Goal: Task Accomplishment & Management: Manage account settings

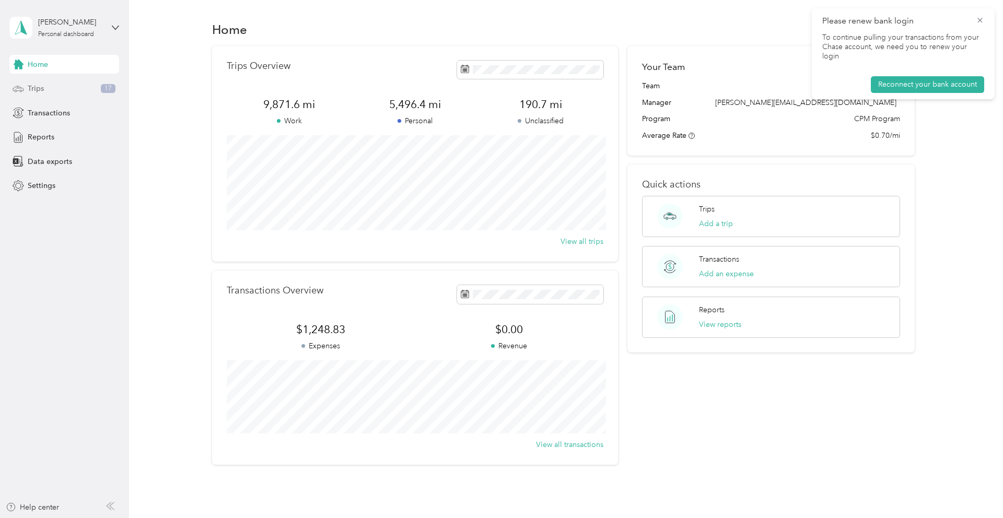
click at [40, 88] on span "Trips" at bounding box center [36, 88] width 16 height 11
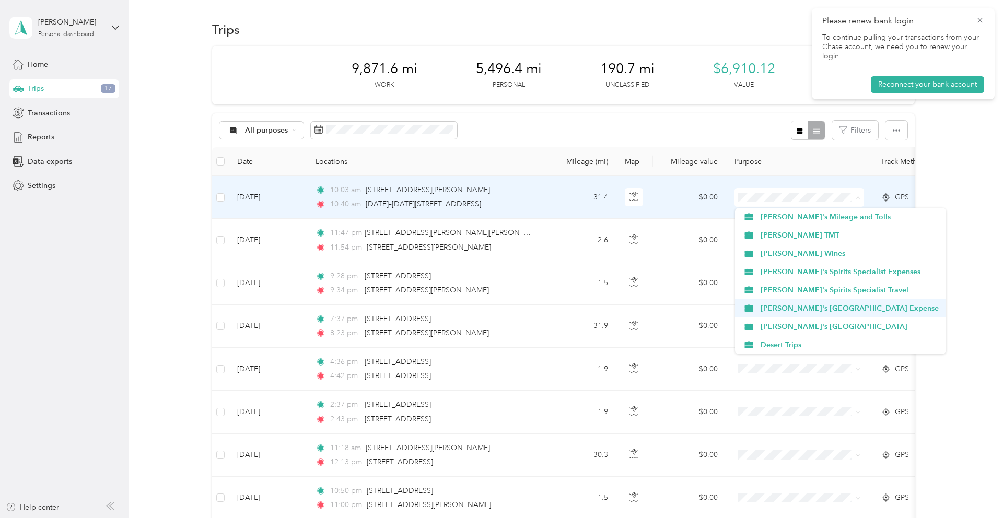
scroll to position [37, 0]
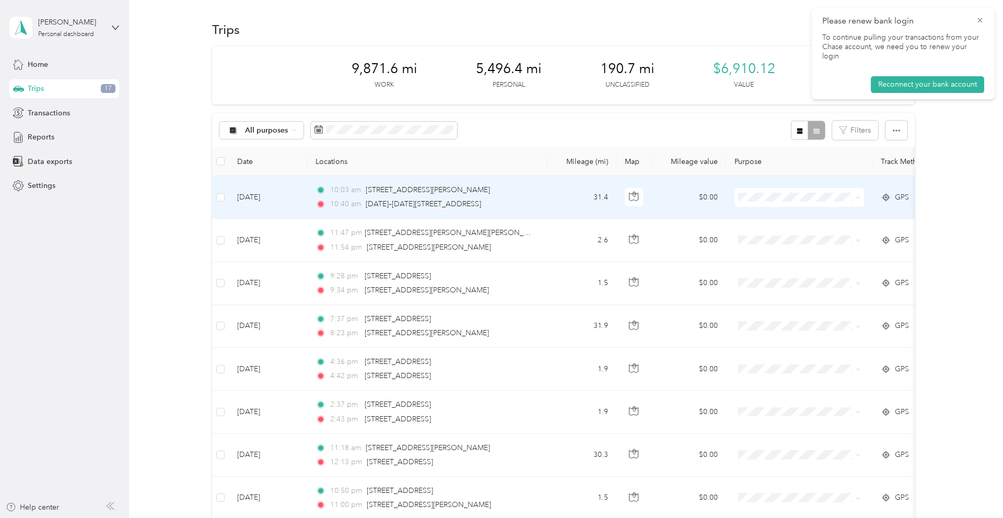
click at [773, 343] on span "Personal" at bounding box center [850, 345] width 178 height 11
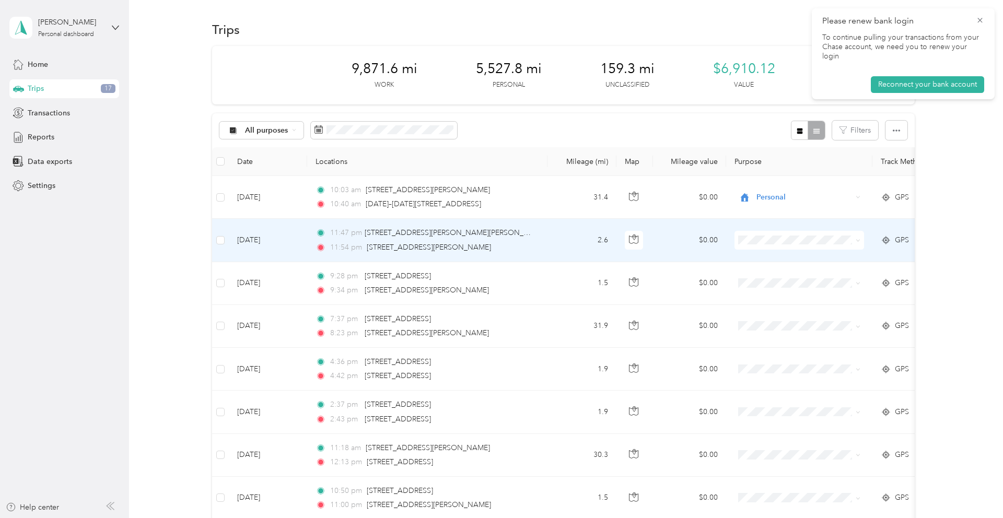
click at [765, 388] on span "Personal" at bounding box center [850, 388] width 178 height 11
click at [769, 385] on span "Personal" at bounding box center [850, 388] width 178 height 11
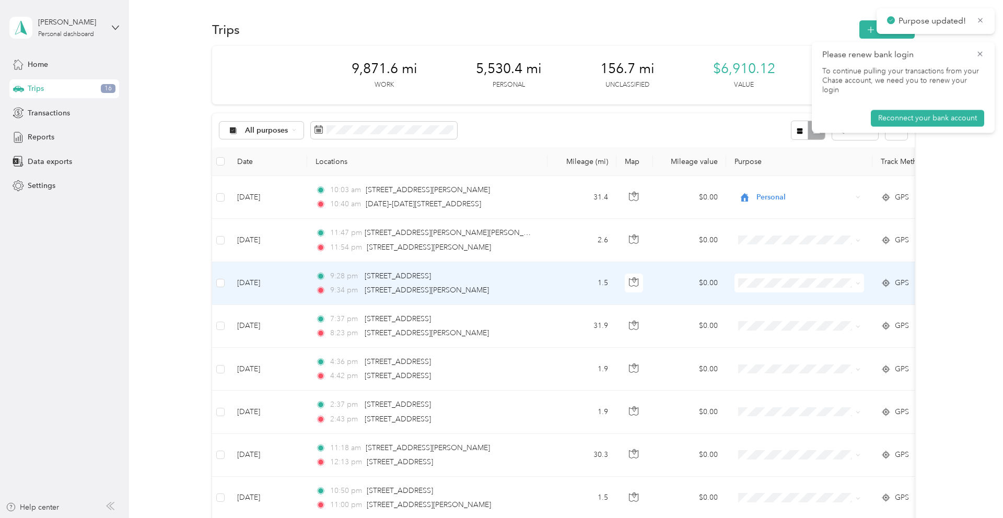
click at [770, 432] on span "Personal" at bounding box center [850, 429] width 178 height 11
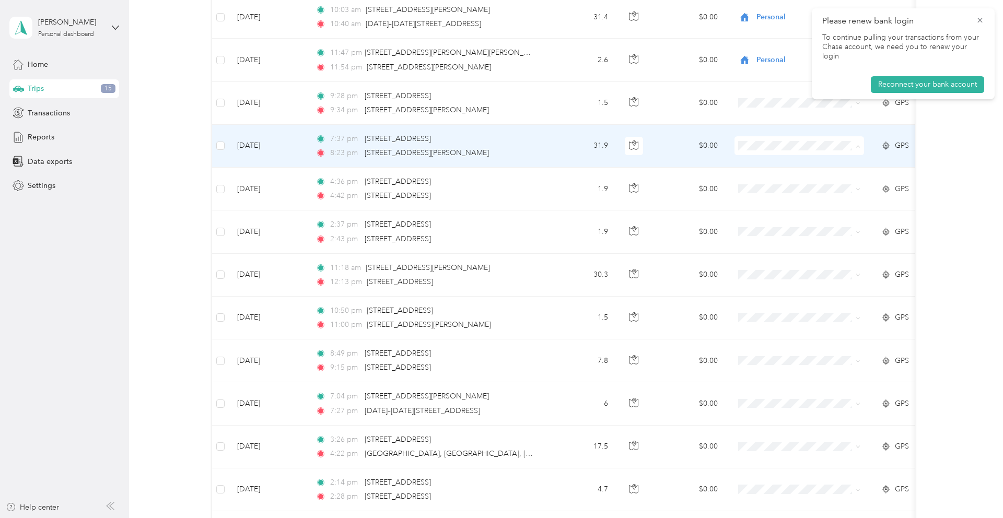
click at [769, 294] on li "Personal" at bounding box center [841, 293] width 212 height 18
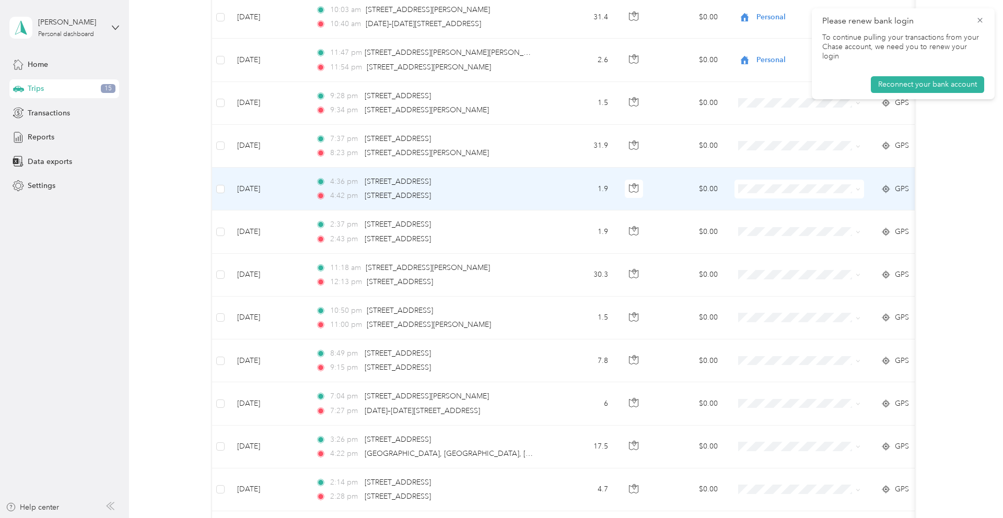
click at [783, 335] on span "Personal" at bounding box center [850, 333] width 178 height 11
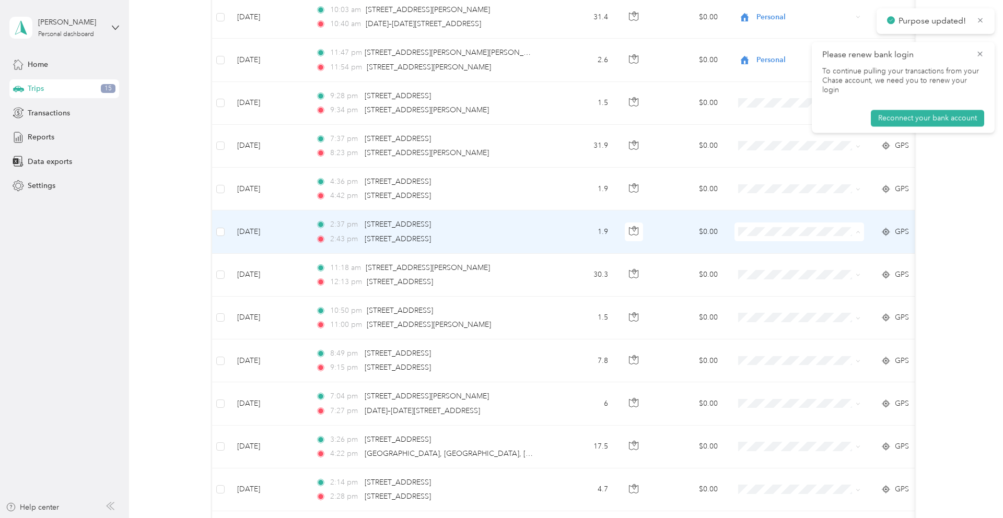
click at [779, 377] on span "Personal" at bounding box center [850, 379] width 178 height 11
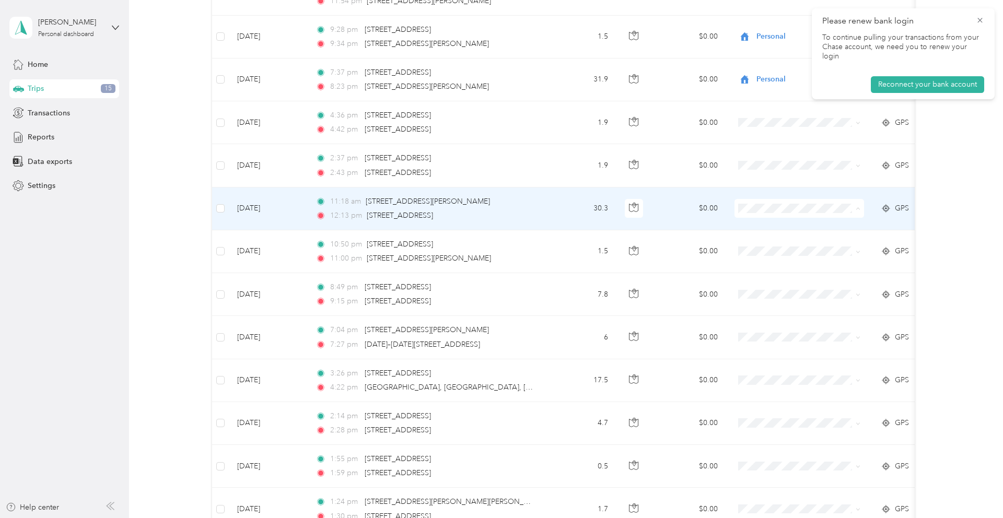
click at [766, 352] on span "Personal" at bounding box center [850, 356] width 178 height 11
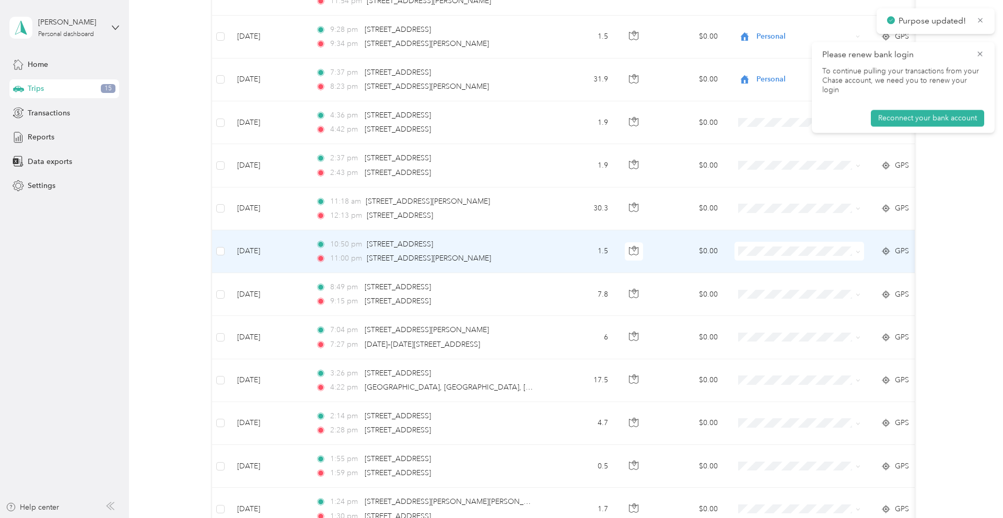
click at [778, 400] on span "Personal" at bounding box center [850, 399] width 178 height 11
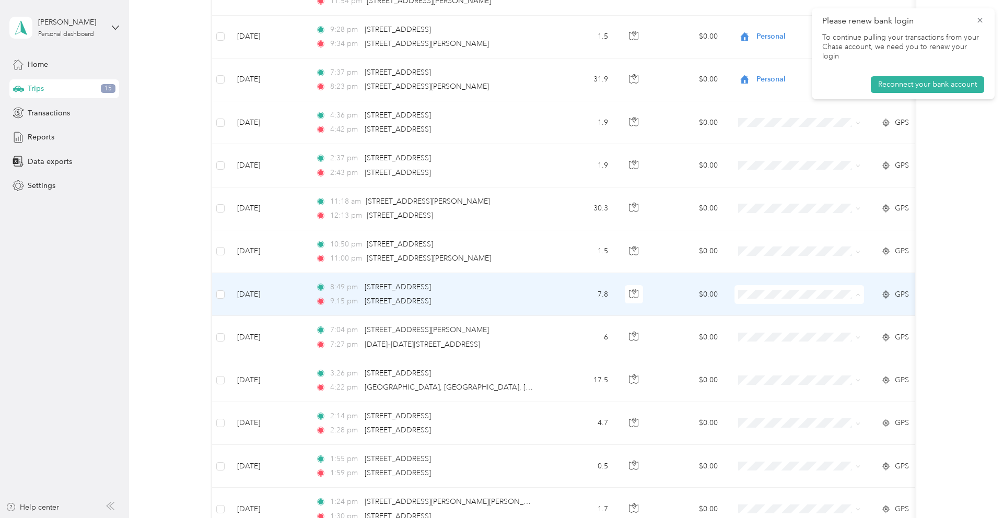
click at [783, 439] on span "Personal" at bounding box center [850, 442] width 178 height 11
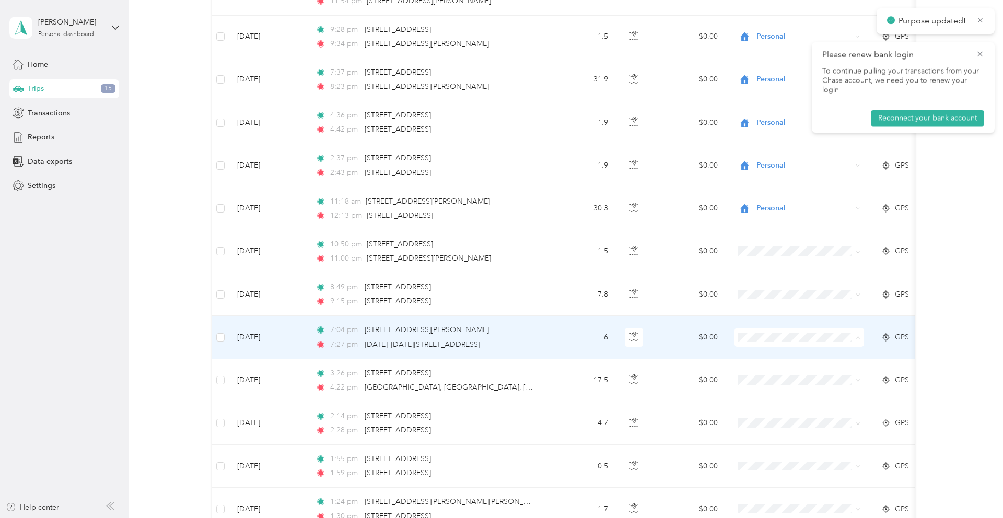
click at [770, 483] on span "Personal" at bounding box center [850, 485] width 178 height 11
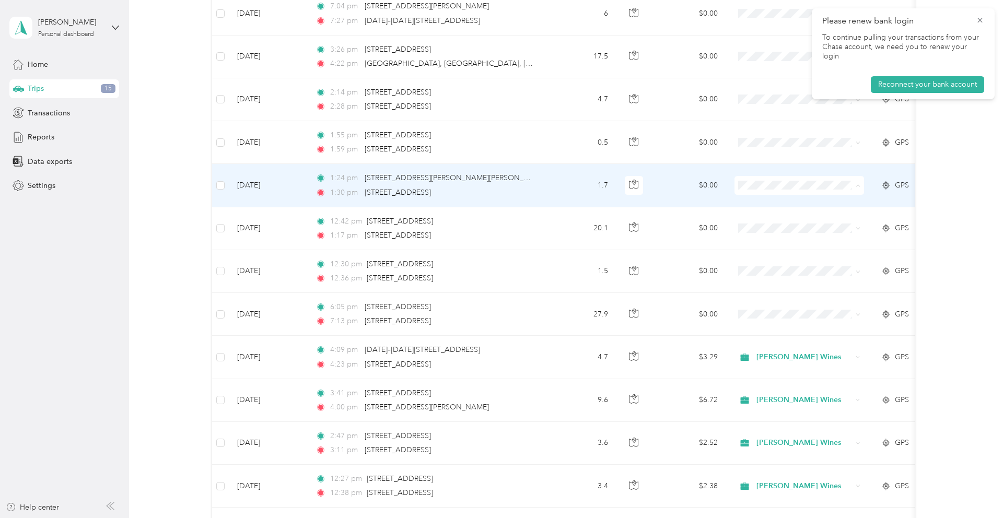
click at [771, 331] on span "Personal" at bounding box center [850, 333] width 178 height 11
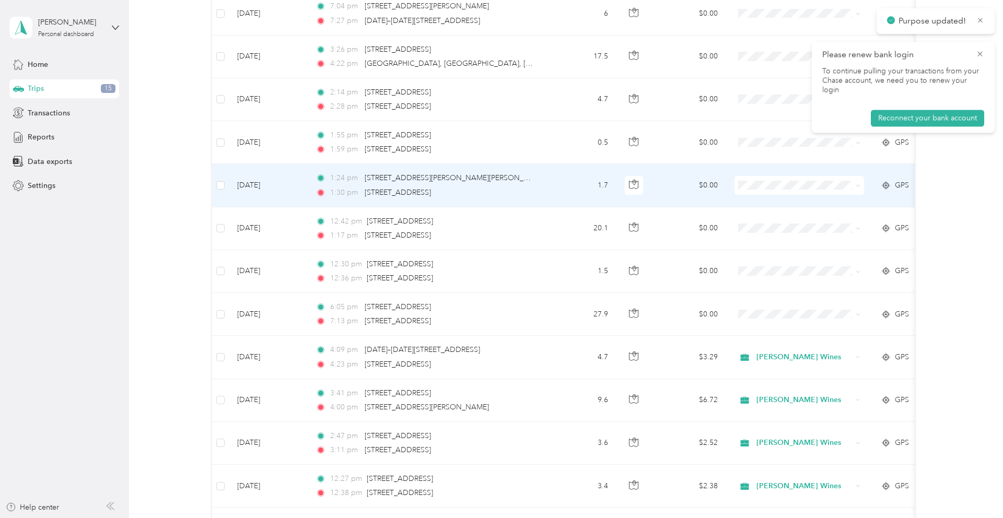
click at [743, 176] on span at bounding box center [800, 185] width 130 height 19
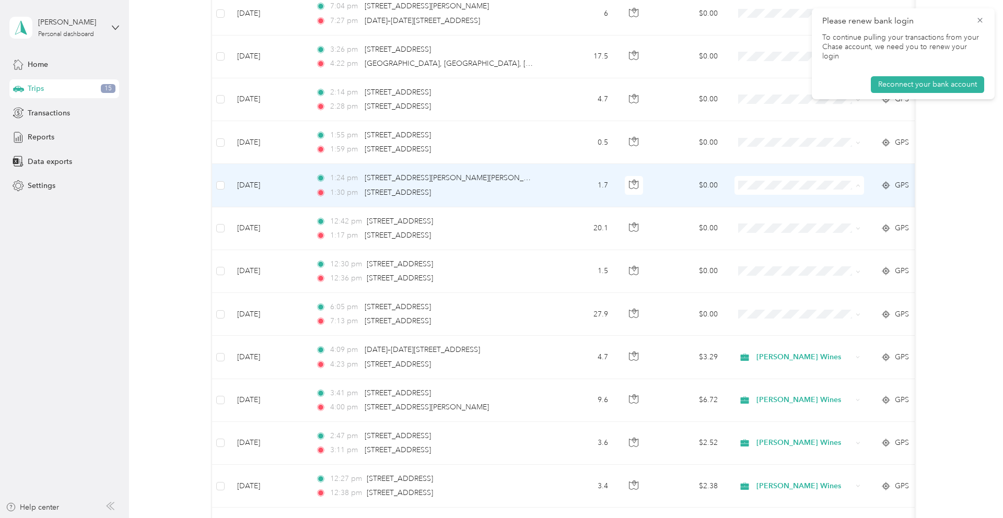
click at [795, 240] on span "[PERSON_NAME] Wines" at bounding box center [850, 241] width 178 height 11
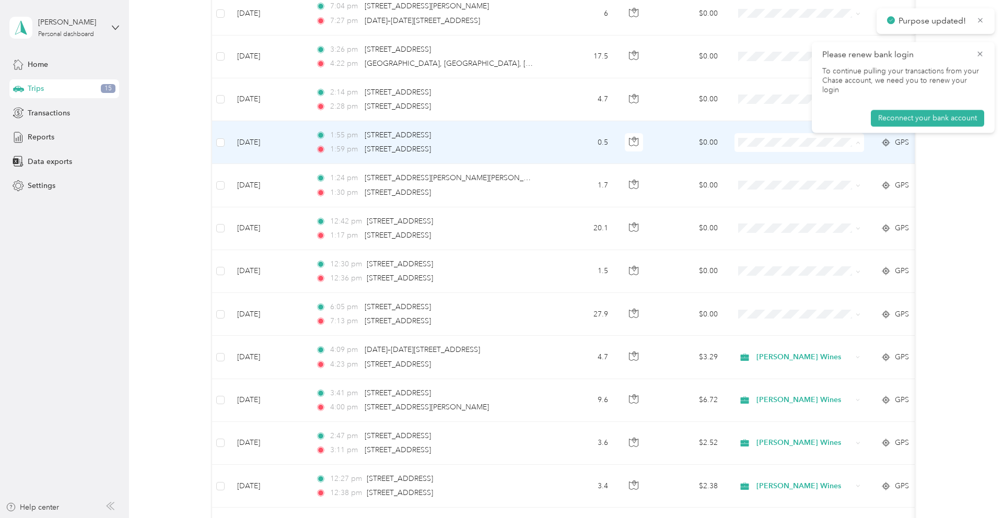
click at [768, 198] on span "[PERSON_NAME] Wines" at bounding box center [850, 198] width 178 height 11
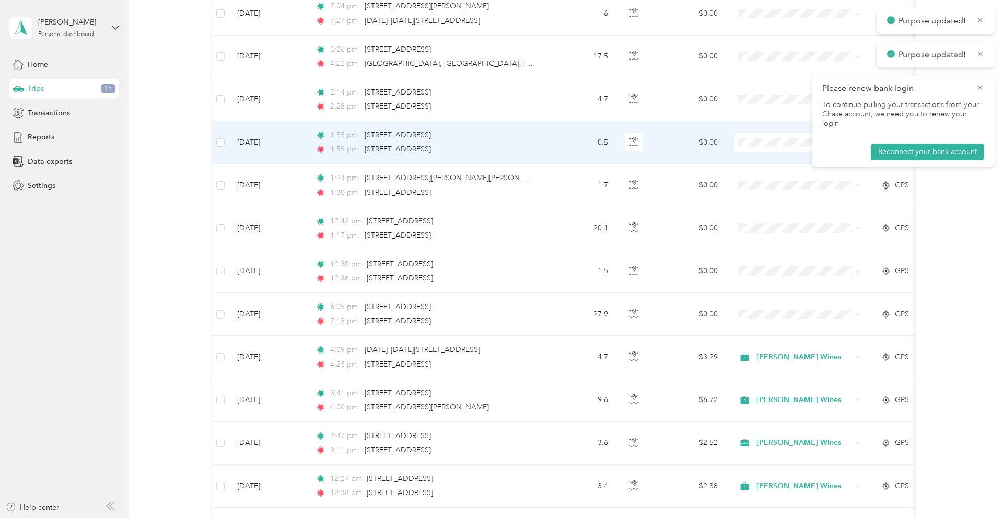
scroll to position [537, 0]
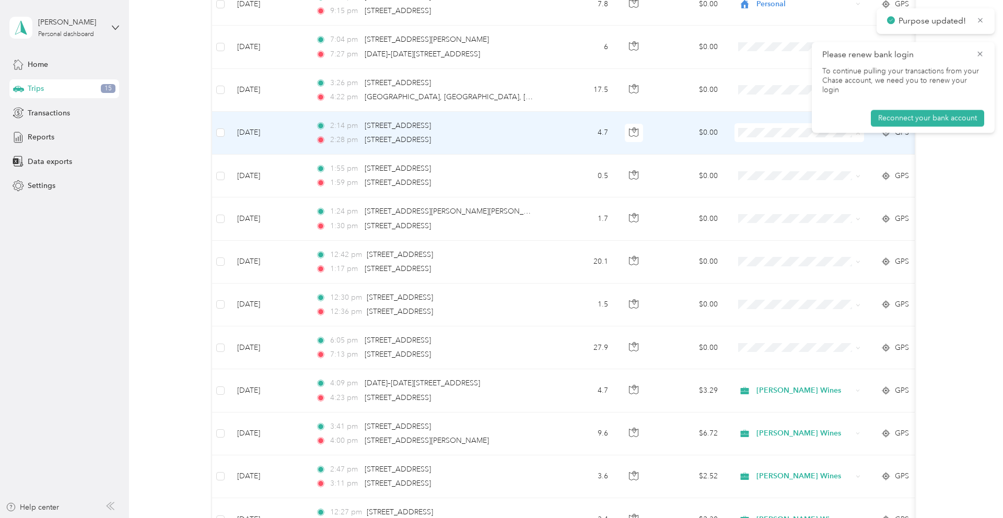
click at [788, 189] on span "[PERSON_NAME] Wines" at bounding box center [850, 188] width 178 height 11
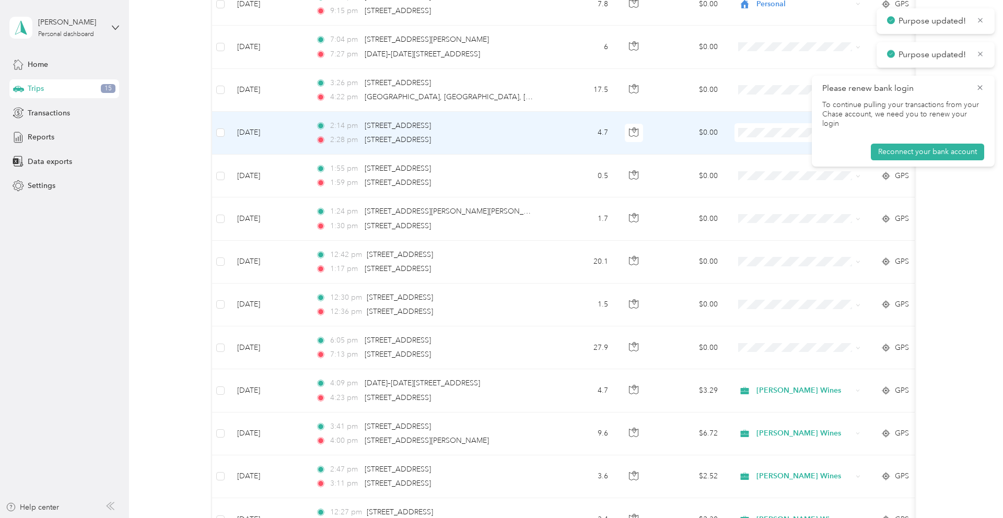
scroll to position [463, 0]
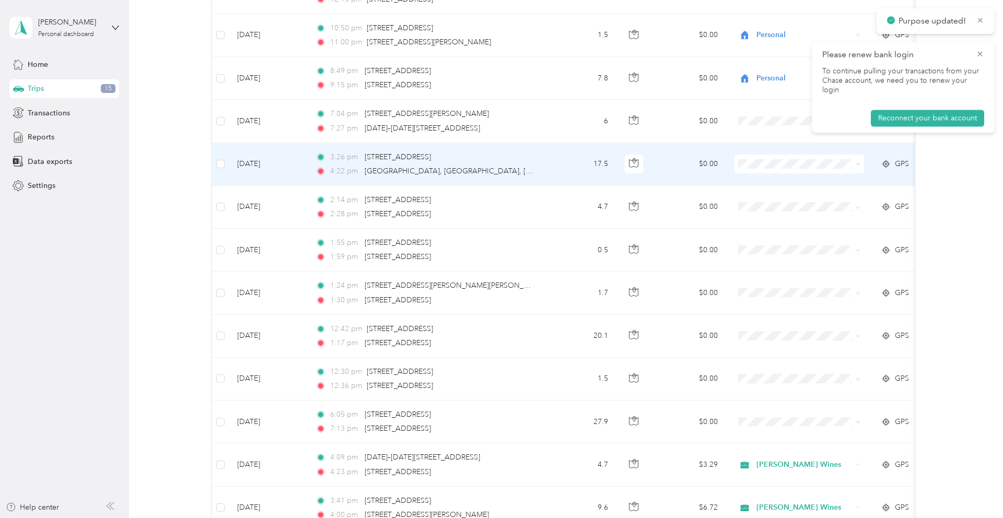
click at [774, 217] on span "[PERSON_NAME] Wines" at bounding box center [850, 220] width 178 height 11
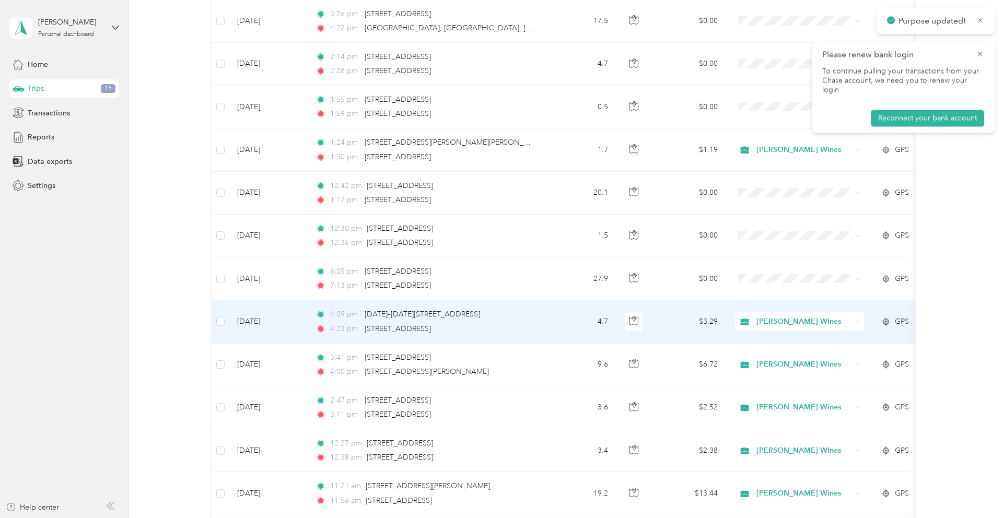
scroll to position [623, 0]
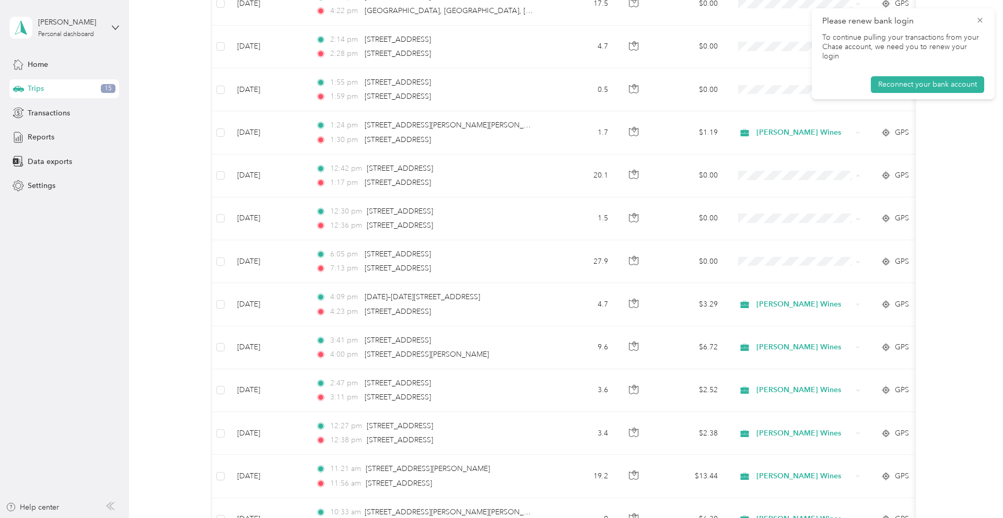
click at [962, 183] on div "9,878.5 mi Work 5,613.2 mi Personal 67 mi Unclassified $6,914.95 Value All purp…" at bounding box center [563, 62] width 843 height 1278
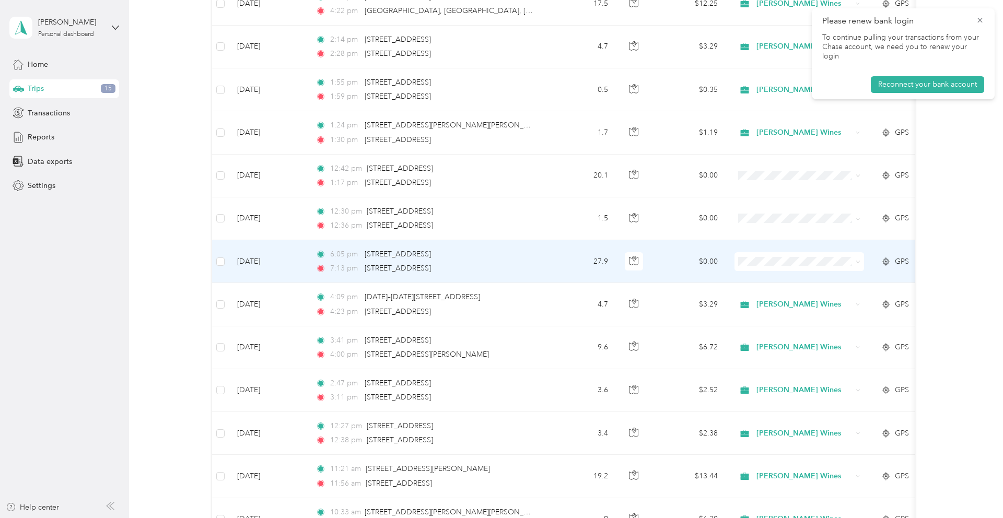
click at [757, 266] on span at bounding box center [800, 261] width 130 height 19
click at [760, 256] on span at bounding box center [800, 261] width 130 height 19
click at [786, 319] on span "[PERSON_NAME] Wines" at bounding box center [850, 318] width 178 height 11
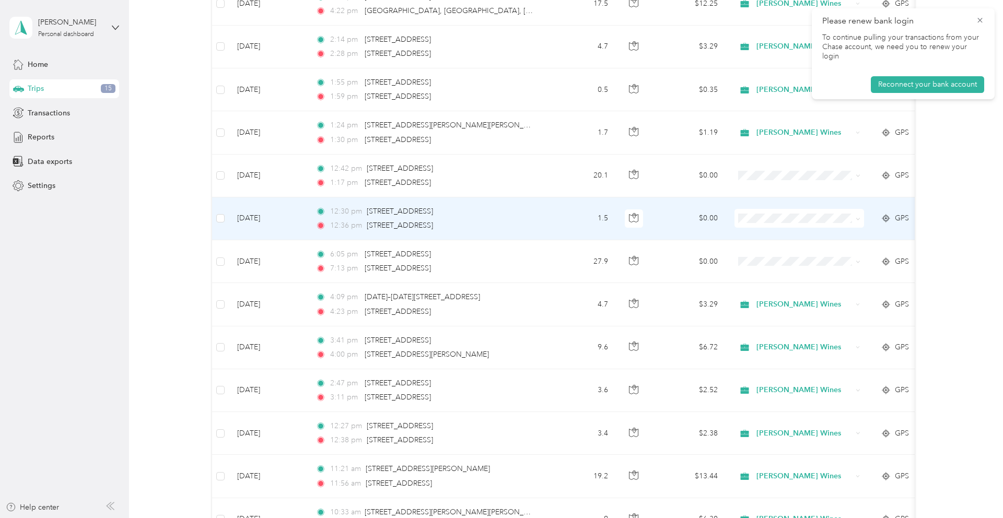
click at [763, 212] on span at bounding box center [800, 218] width 130 height 19
click at [785, 276] on span "[PERSON_NAME] Wines" at bounding box center [850, 274] width 178 height 11
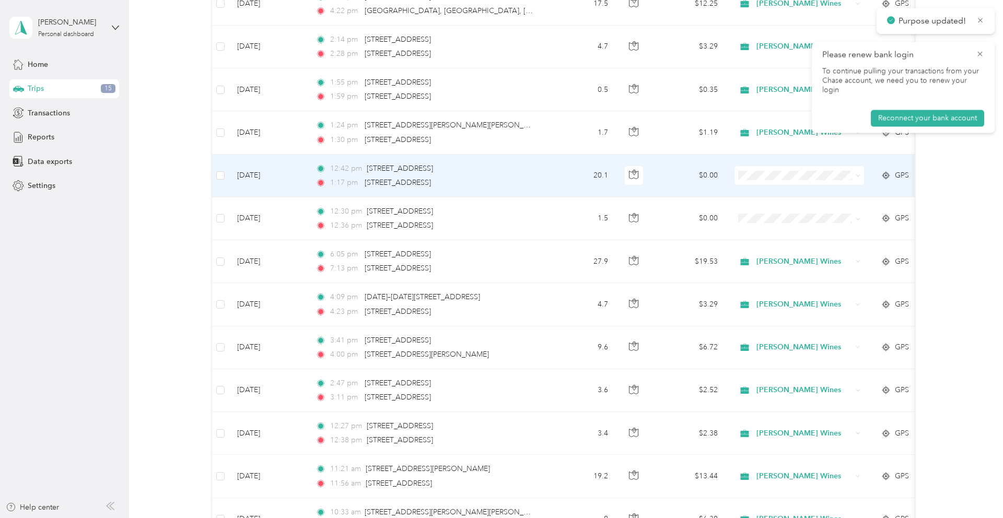
click at [777, 230] on span "[PERSON_NAME] Wines" at bounding box center [850, 231] width 178 height 11
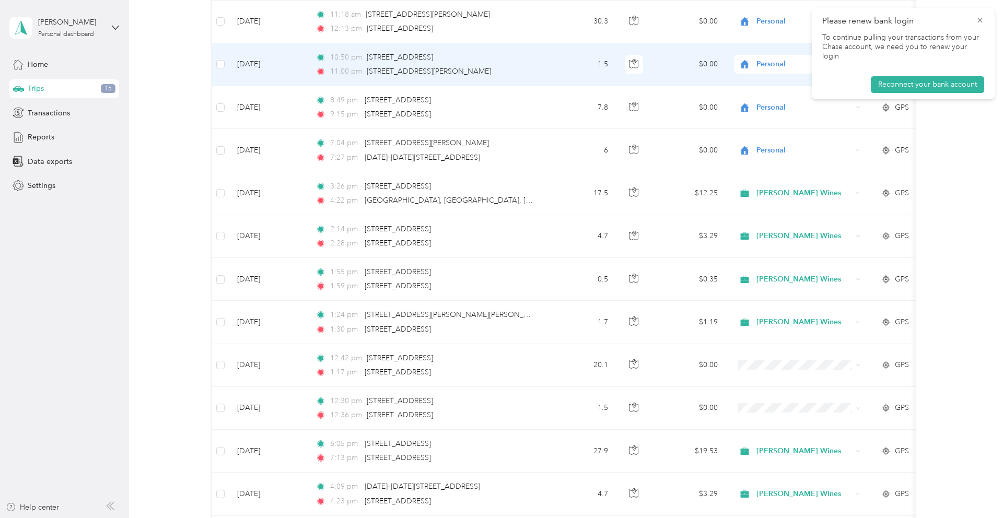
scroll to position [493, 0]
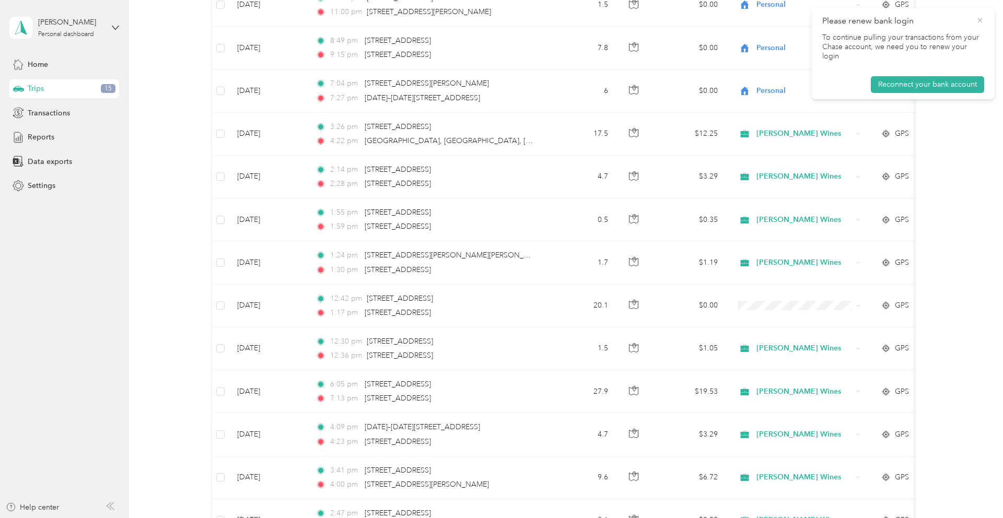
click at [983, 16] on icon at bounding box center [980, 20] width 8 height 9
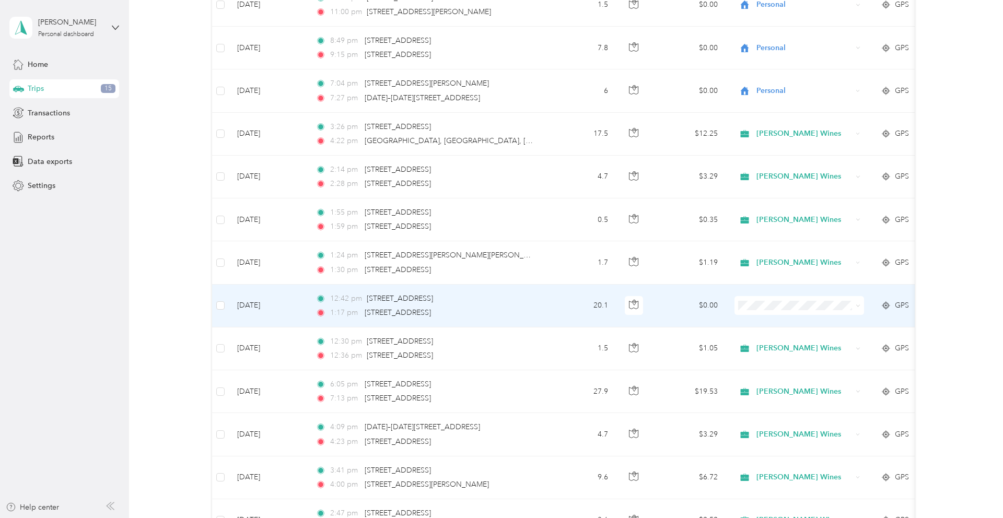
click at [770, 358] on span "[PERSON_NAME] Wines" at bounding box center [850, 361] width 178 height 11
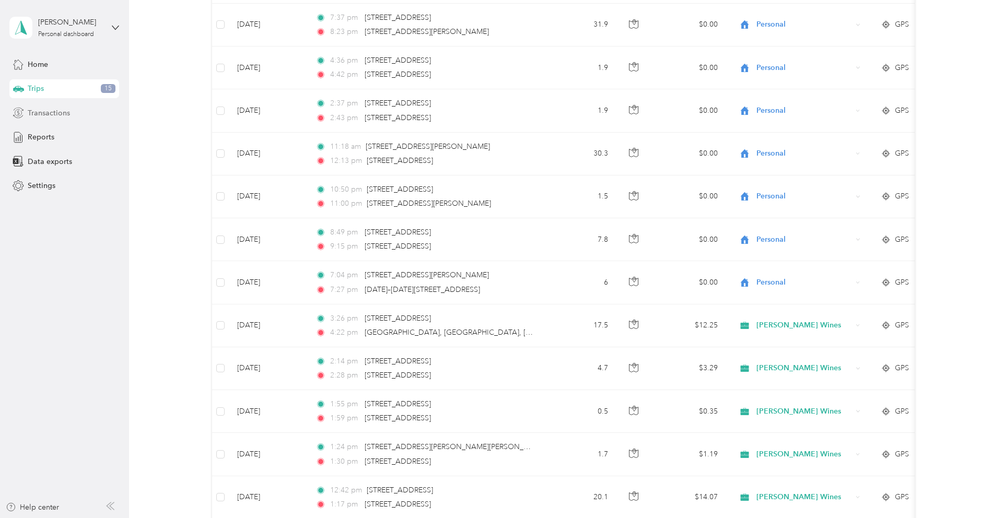
scroll to position [302, 0]
